Goal: Transaction & Acquisition: Purchase product/service

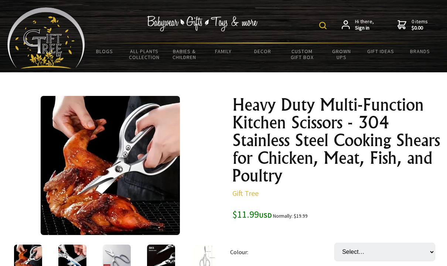
click at [0, 0] on link "Infant 0-12m" at bounding box center [0, 0] width 0 height 0
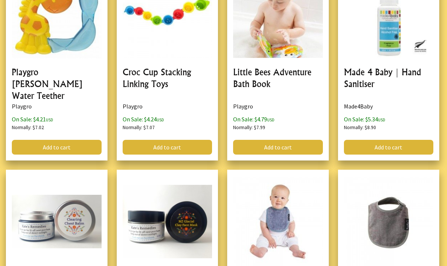
scroll to position [446, 0]
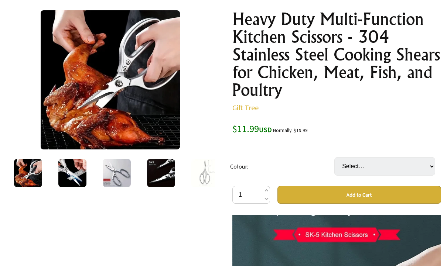
scroll to position [81, 0]
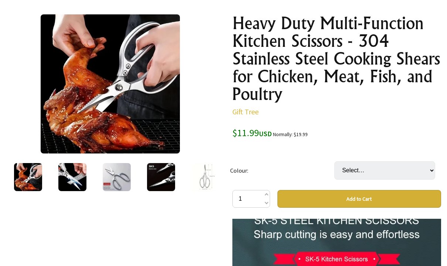
click at [65, 177] on img at bounding box center [72, 178] width 28 height 28
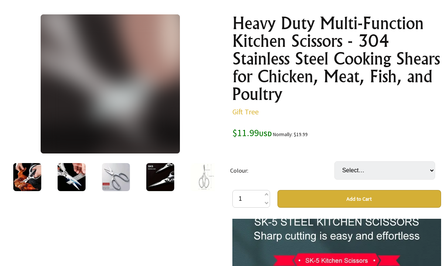
scroll to position [114, 0]
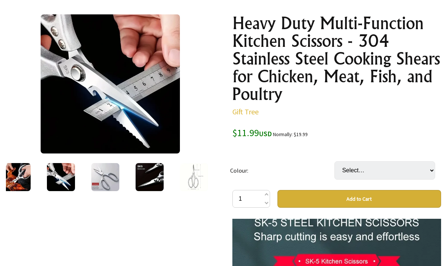
click at [108, 180] on img at bounding box center [105, 177] width 28 height 28
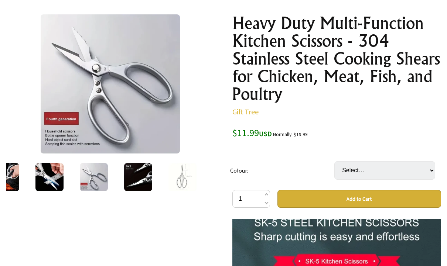
click at [140, 182] on img at bounding box center [138, 177] width 28 height 28
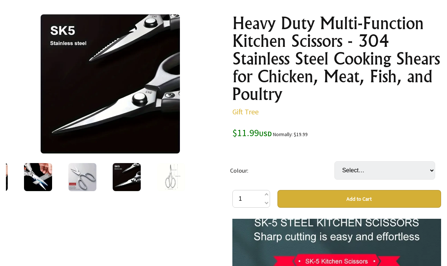
click at [176, 176] on img at bounding box center [171, 177] width 28 height 28
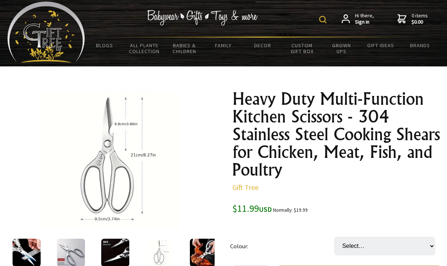
scroll to position [4, 0]
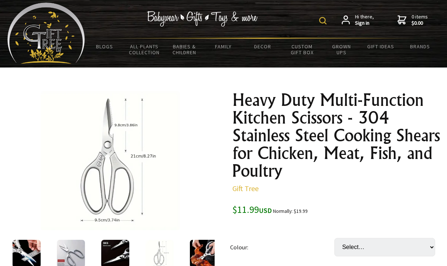
click at [327, 18] on img at bounding box center [322, 20] width 7 height 7
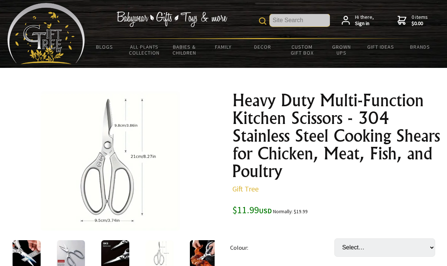
scroll to position [0, 0]
type input "Scissors"
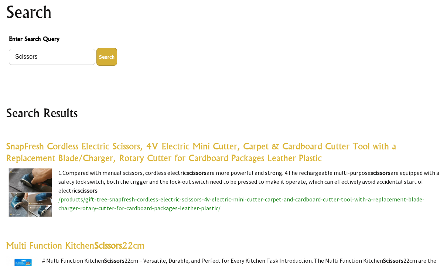
scroll to position [92, 0]
